Goal: Task Accomplishment & Management: Manage account settings

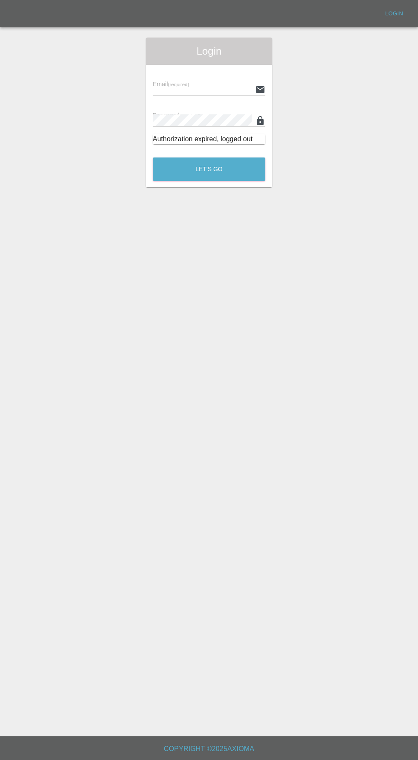
click at [178, 89] on input "text" at bounding box center [202, 89] width 99 height 12
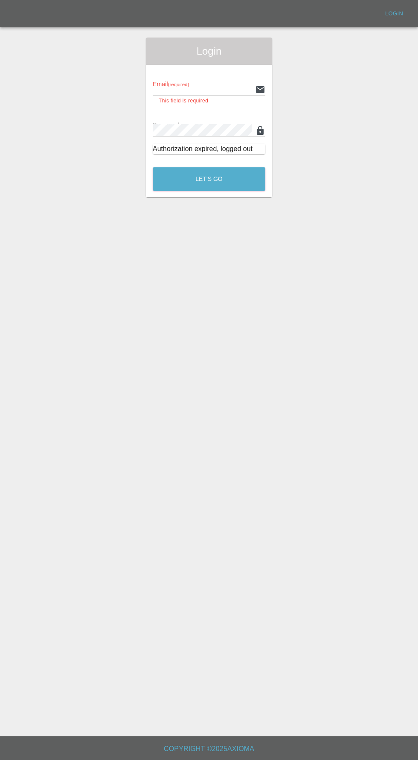
type input "[EMAIL_ADDRESS][DOMAIN_NAME]"
click at [153, 167] on button "Let's Go" at bounding box center [209, 178] width 113 height 23
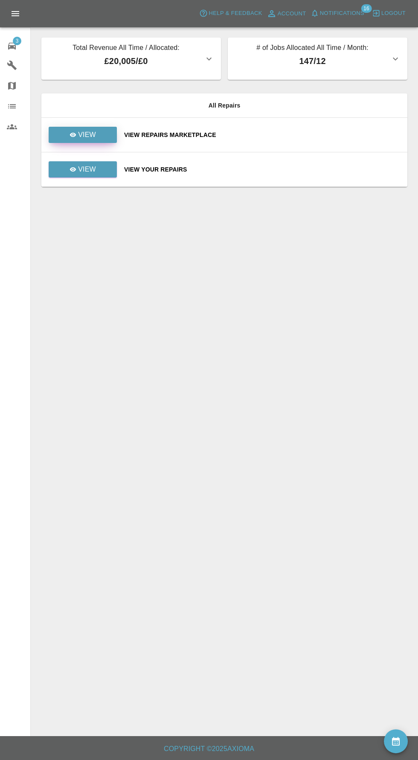
click at [81, 130] on p "View" at bounding box center [87, 135] width 18 height 10
